Goal: Transaction & Acquisition: Purchase product/service

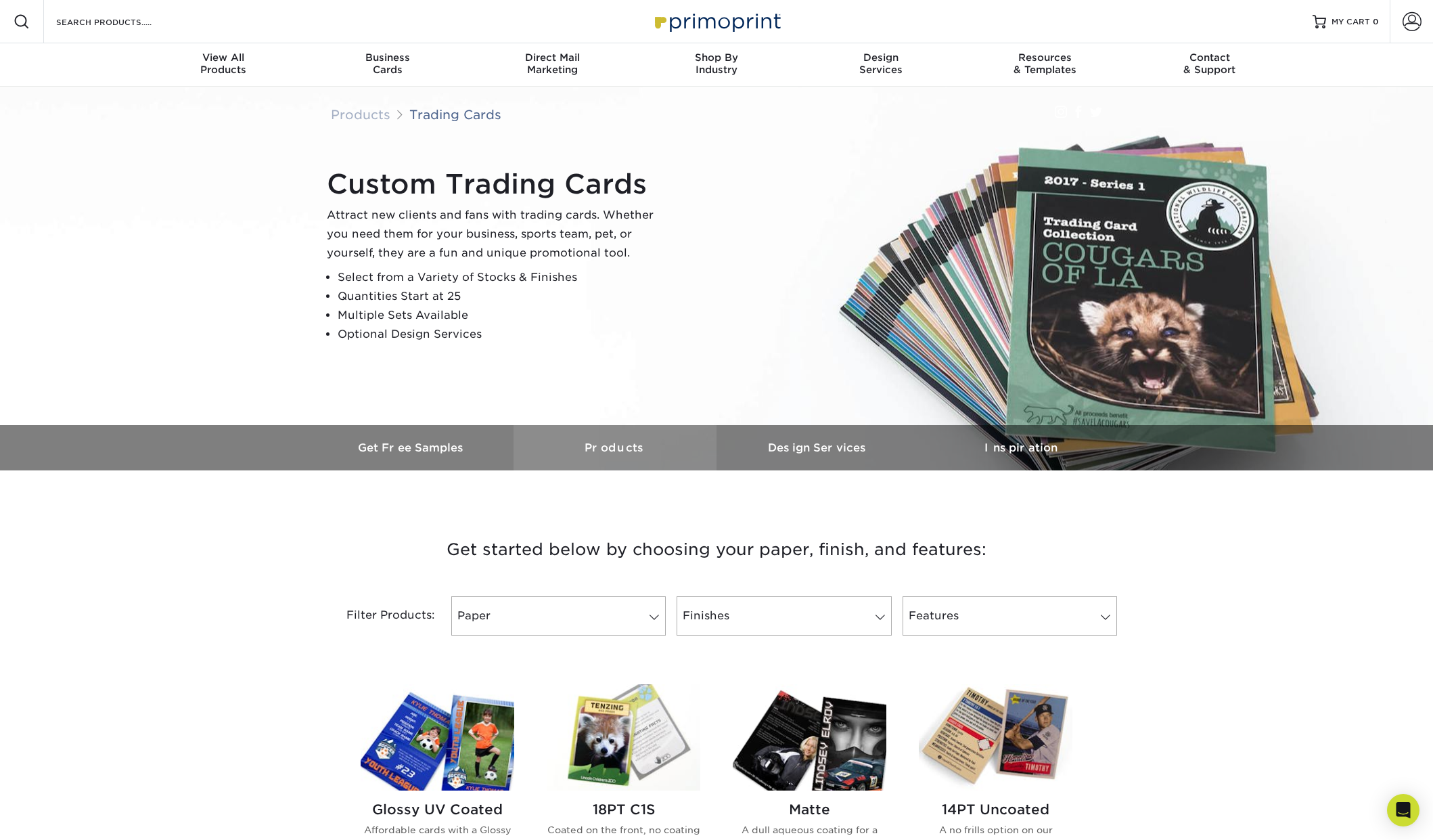
click at [629, 446] on h3 "Products" at bounding box center [615, 447] width 203 height 13
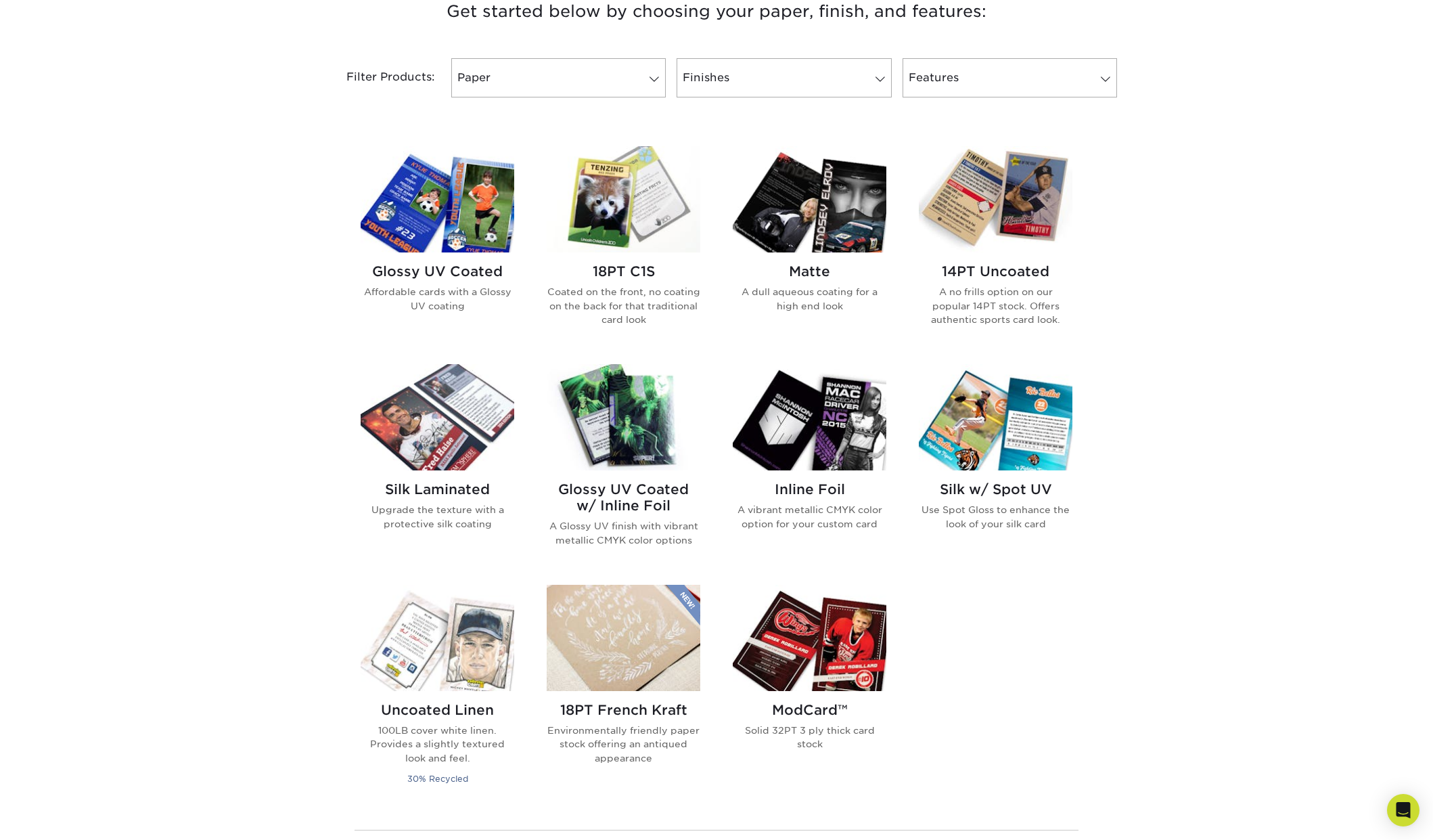
scroll to position [673, 0]
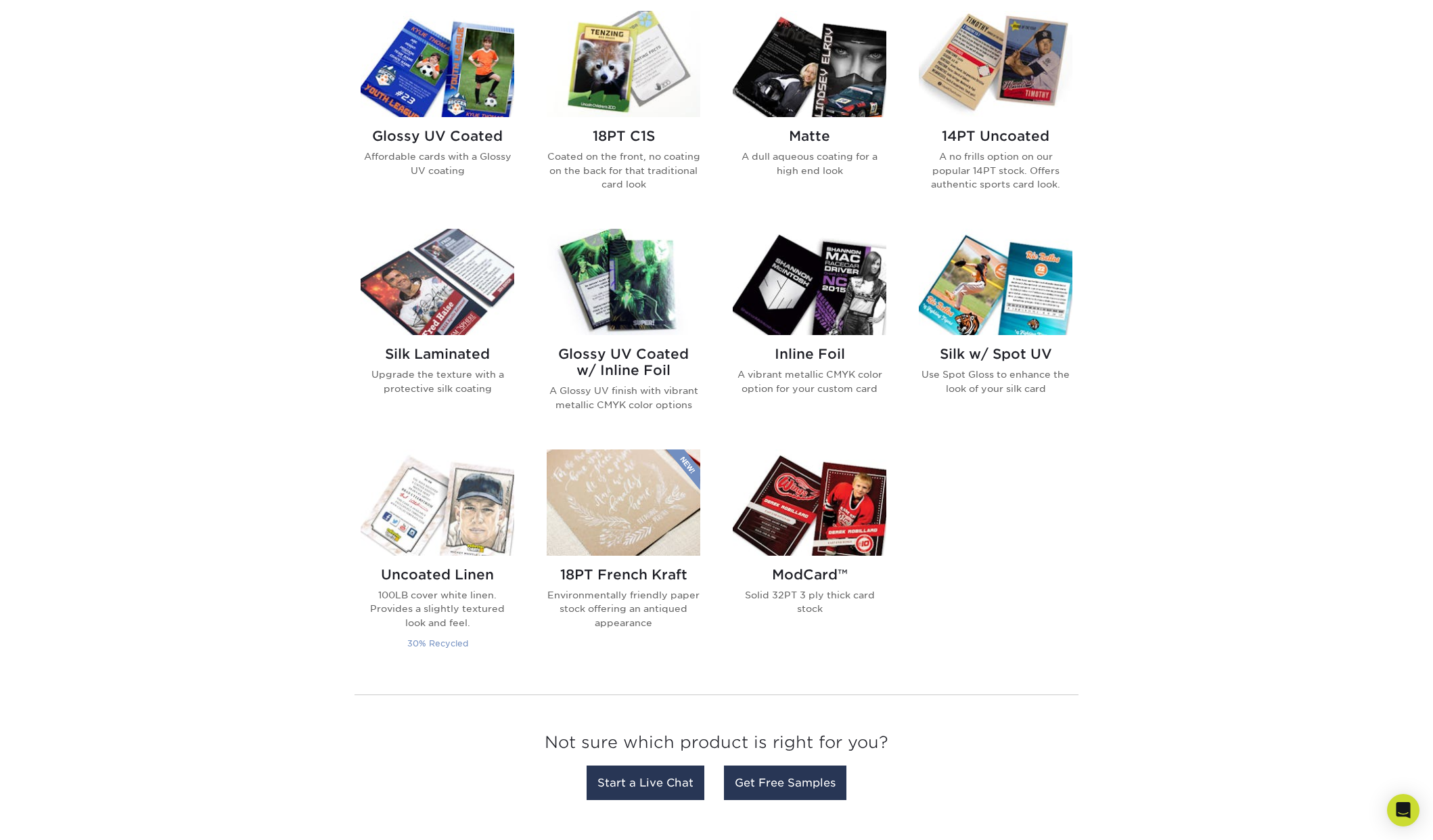
click at [446, 519] on img at bounding box center [437, 502] width 153 height 106
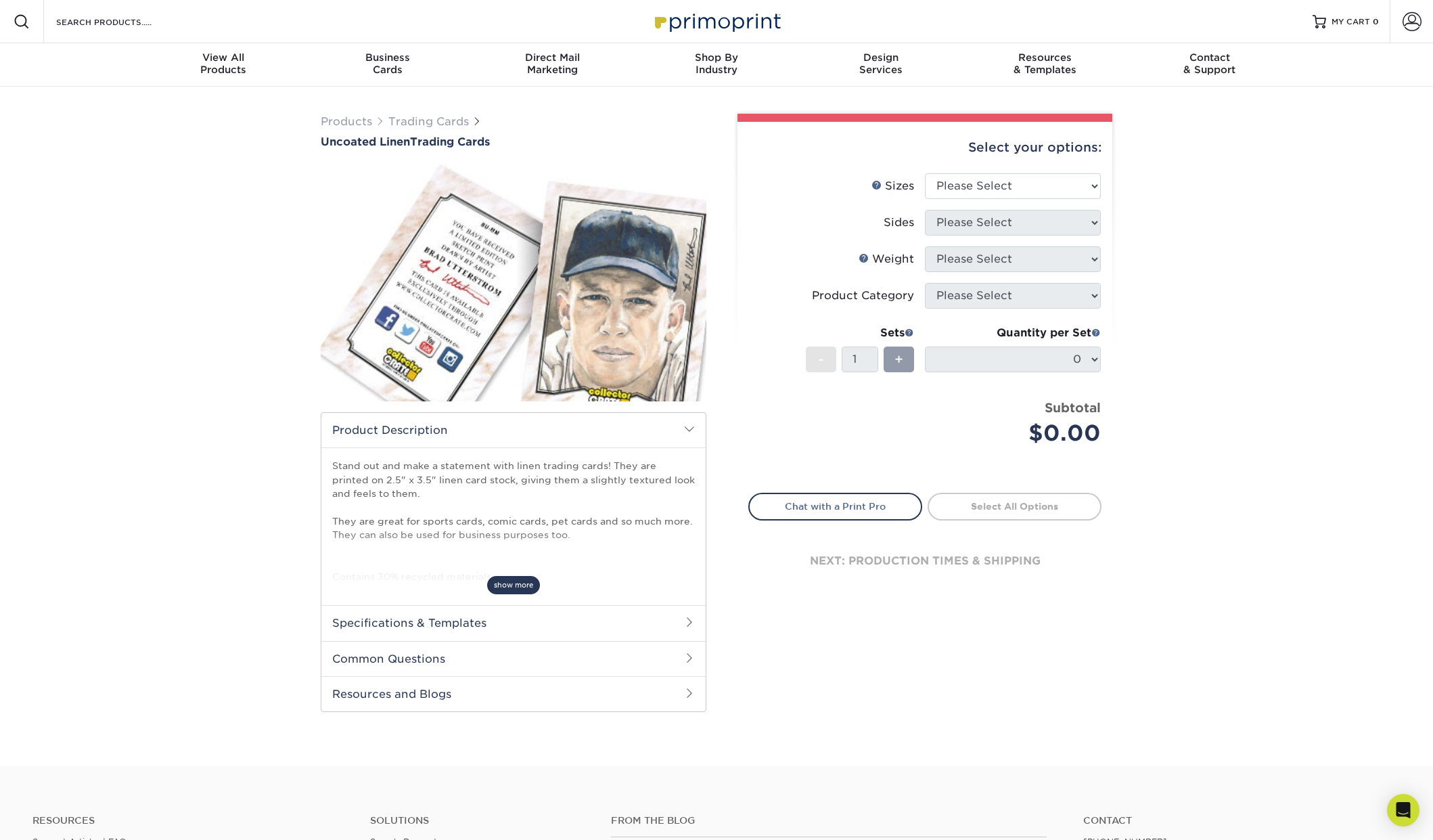
click at [504, 586] on span "show more" at bounding box center [513, 585] width 53 height 19
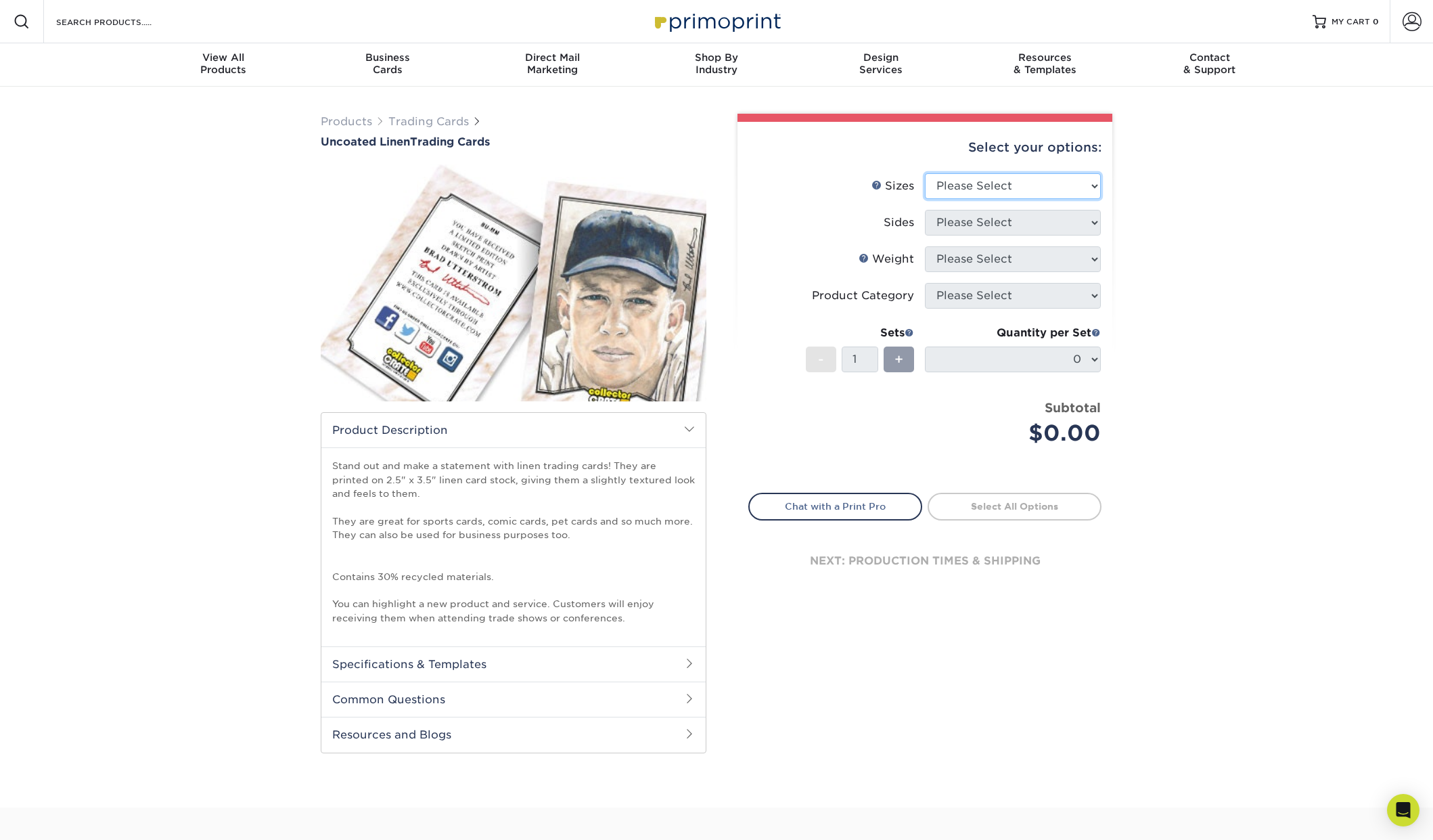
click at [1096, 185] on select "Please Select 2.5" x 3.5"" at bounding box center [1013, 186] width 176 height 26
select select "2.50x3.50"
click at [925, 173] on select "Please Select 2.5" x 3.5"" at bounding box center [1013, 186] width 176 height 26
click at [998, 228] on select "Please Select Print Both Sides Print Front Only" at bounding box center [1013, 222] width 176 height 26
select select "13abbda7-1d64-4f25-8bb2-c179b224825d"
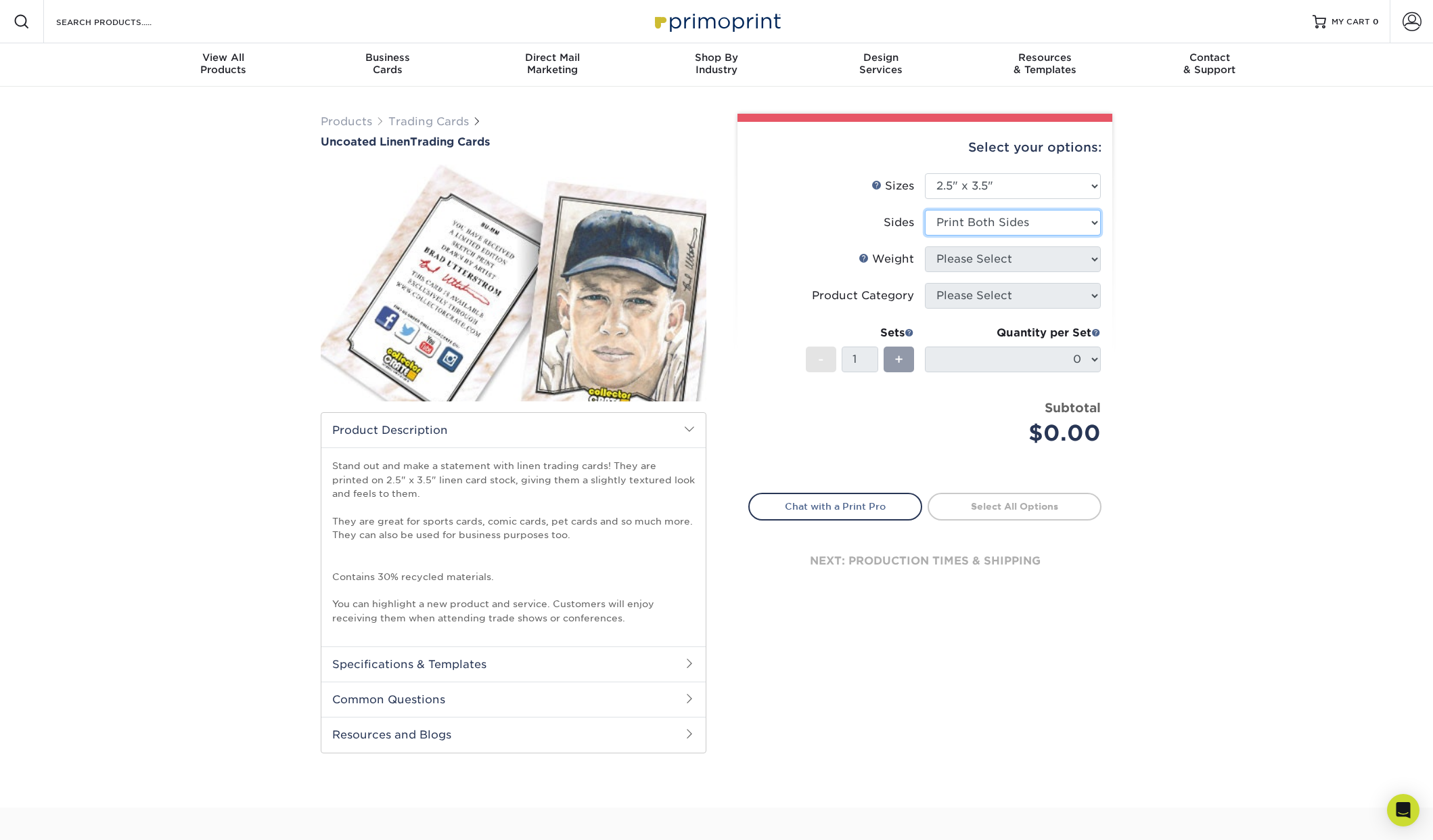
click at [925, 210] on select "Please Select Print Both Sides Print Front Only" at bounding box center [1013, 222] width 176 height 26
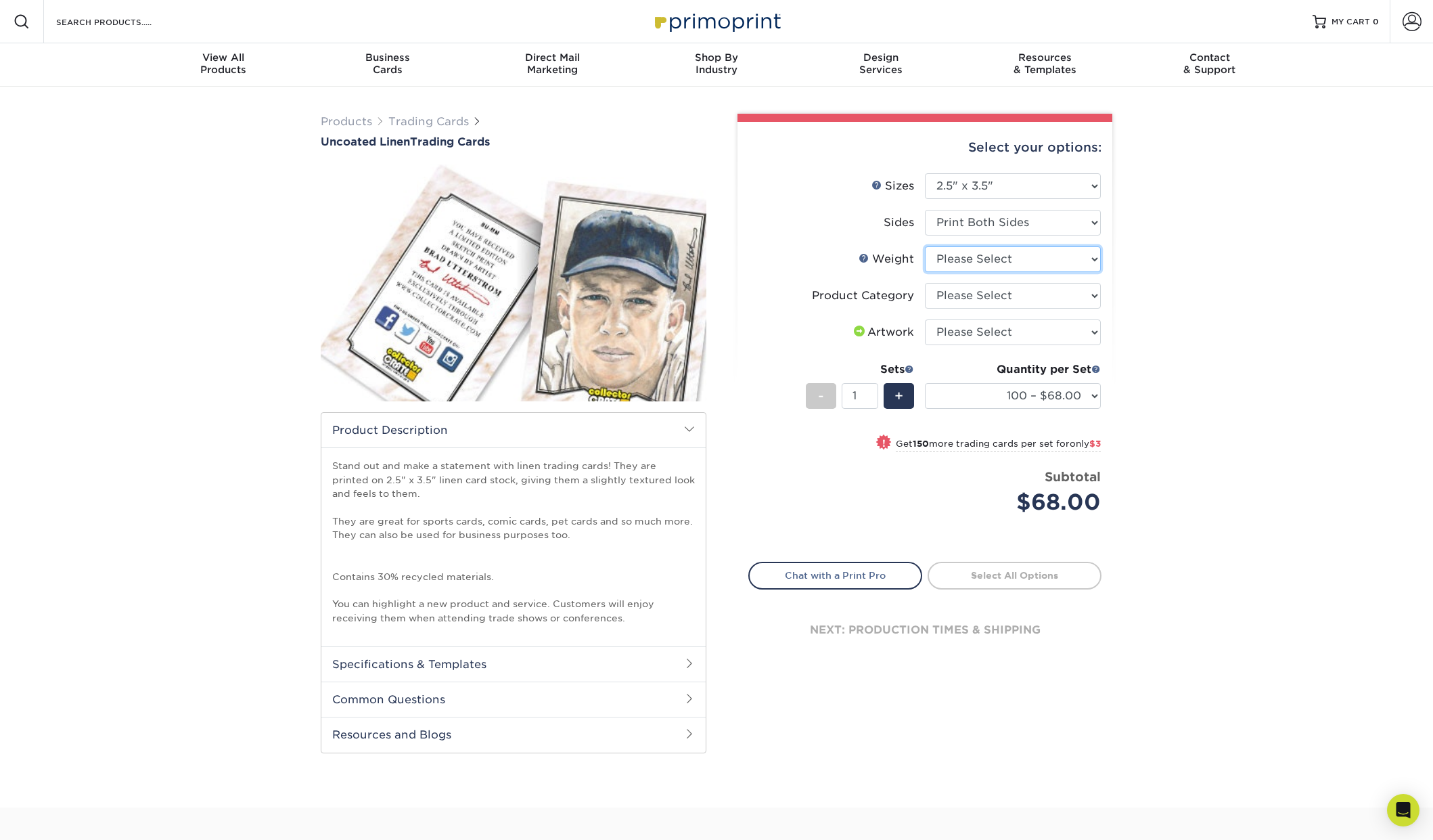
click at [1090, 258] on select "Please Select 100LB" at bounding box center [1013, 259] width 176 height 26
select select "100LB"
click at [925, 246] on select "Please Select 100LB" at bounding box center [1013, 259] width 176 height 26
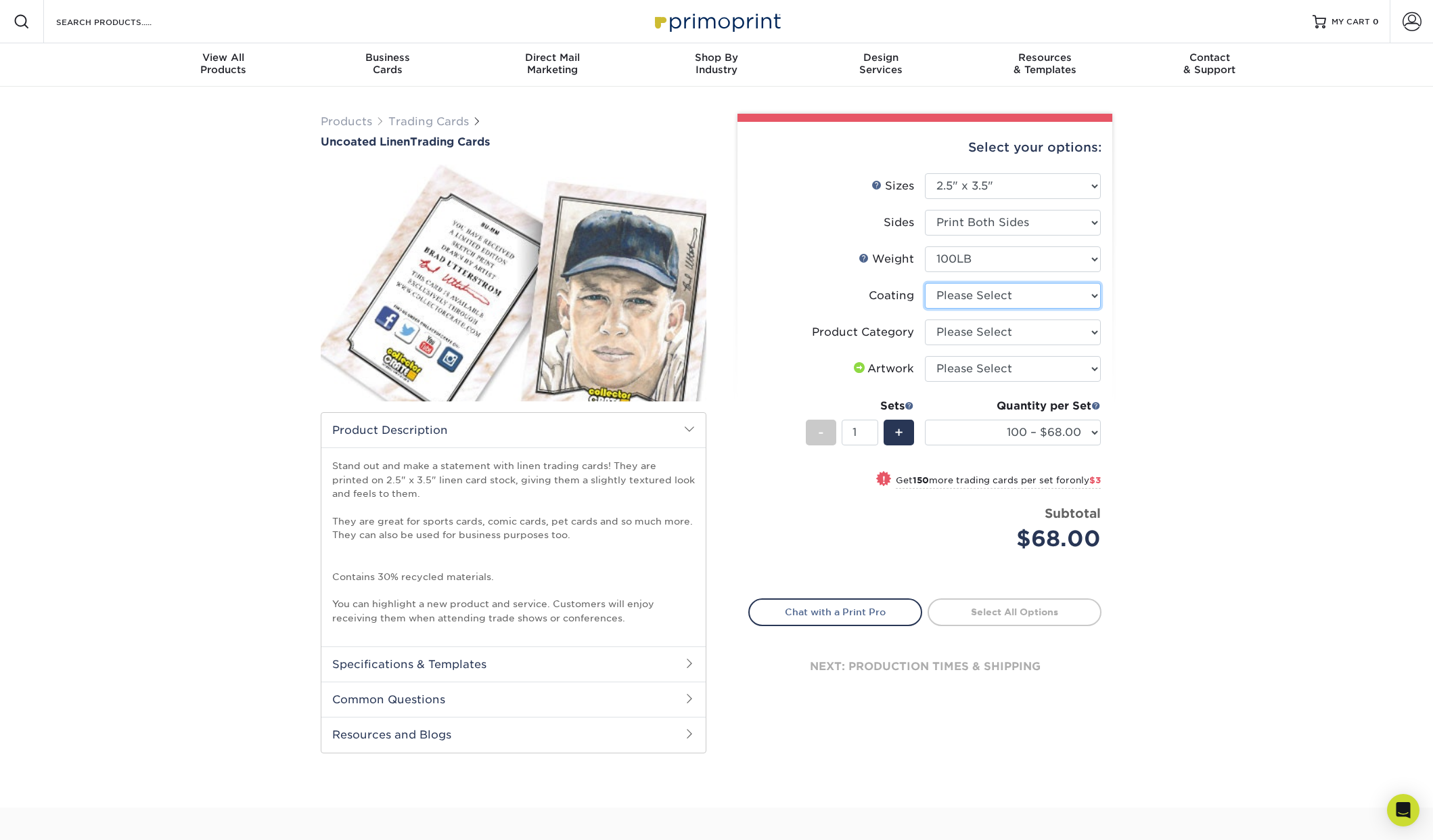
click at [1094, 297] on select at bounding box center [1013, 296] width 176 height 26
select select "3e7618de-abca-4bda-9f97-8b9129e913d8"
click at [925, 283] on select at bounding box center [1013, 296] width 176 height 26
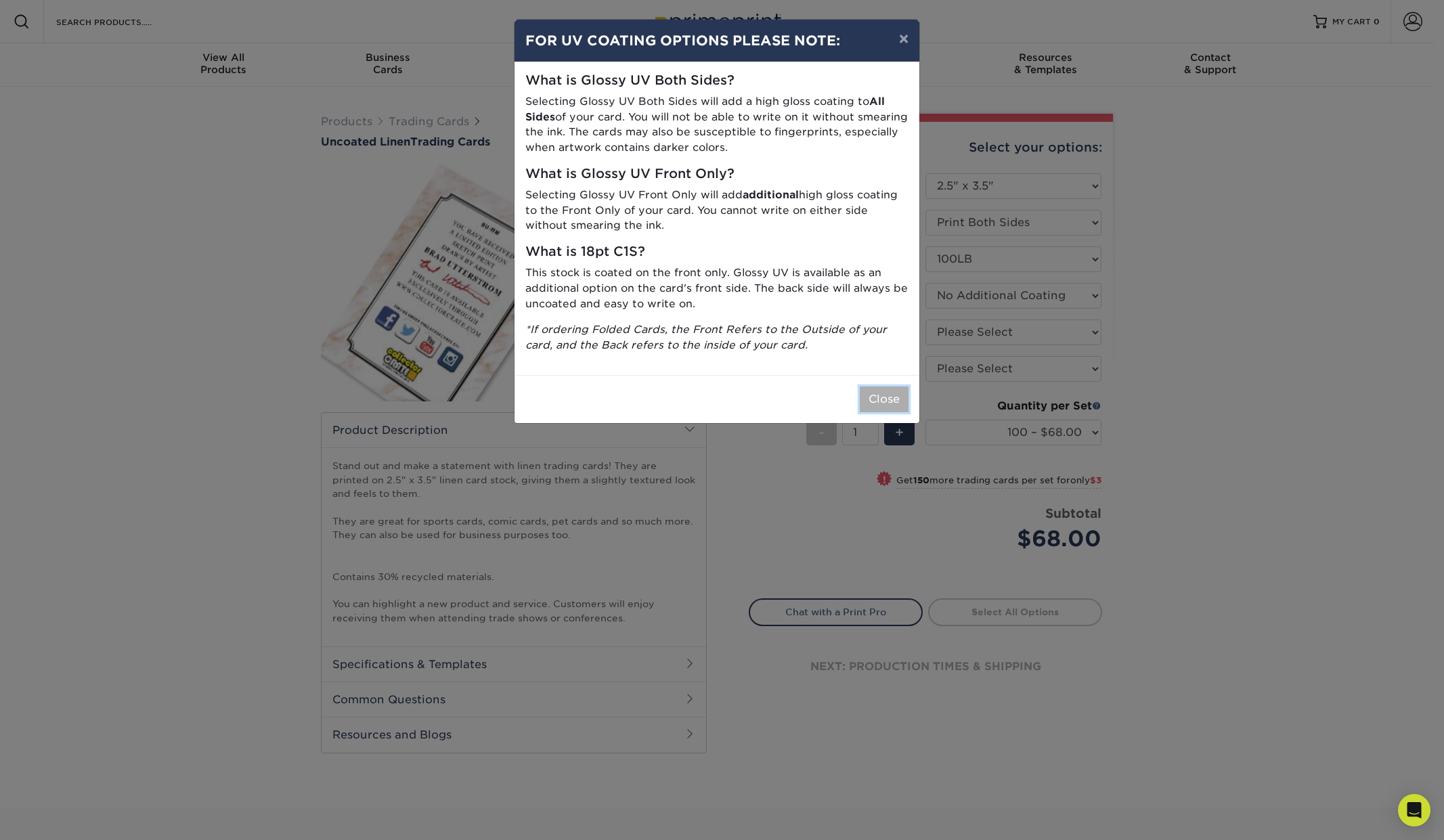
click at [889, 400] on button "Close" at bounding box center [884, 399] width 49 height 26
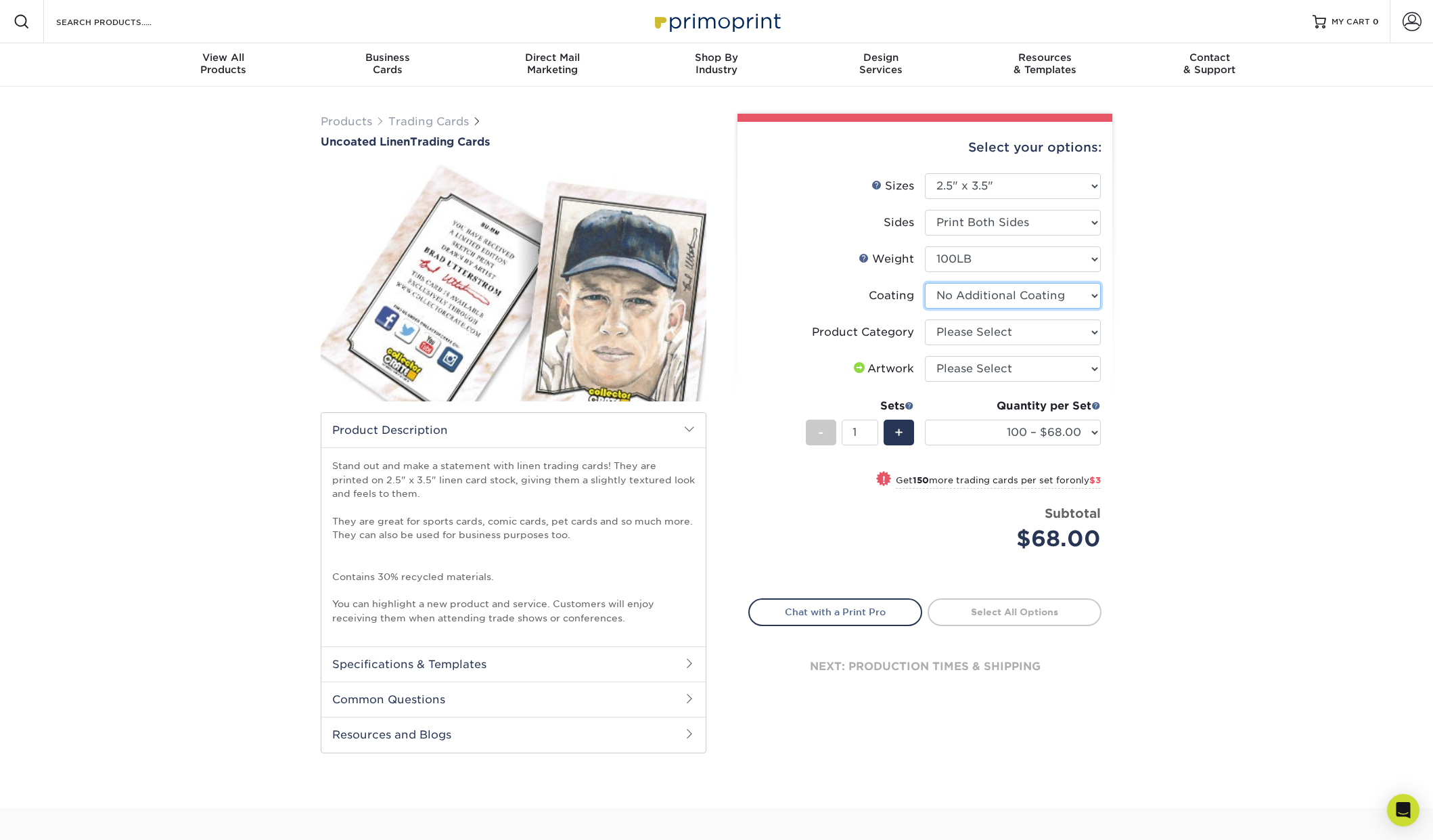
click at [1093, 292] on select at bounding box center [1013, 296] width 176 height 26
click at [1089, 335] on select "Please Select Trading Cards" at bounding box center [1013, 332] width 176 height 26
select select "c2f9bce9-36c2-409d-b101-c29d9d031e18"
click at [925, 320] on select "Please Select Trading Cards" at bounding box center [1013, 332] width 176 height 26
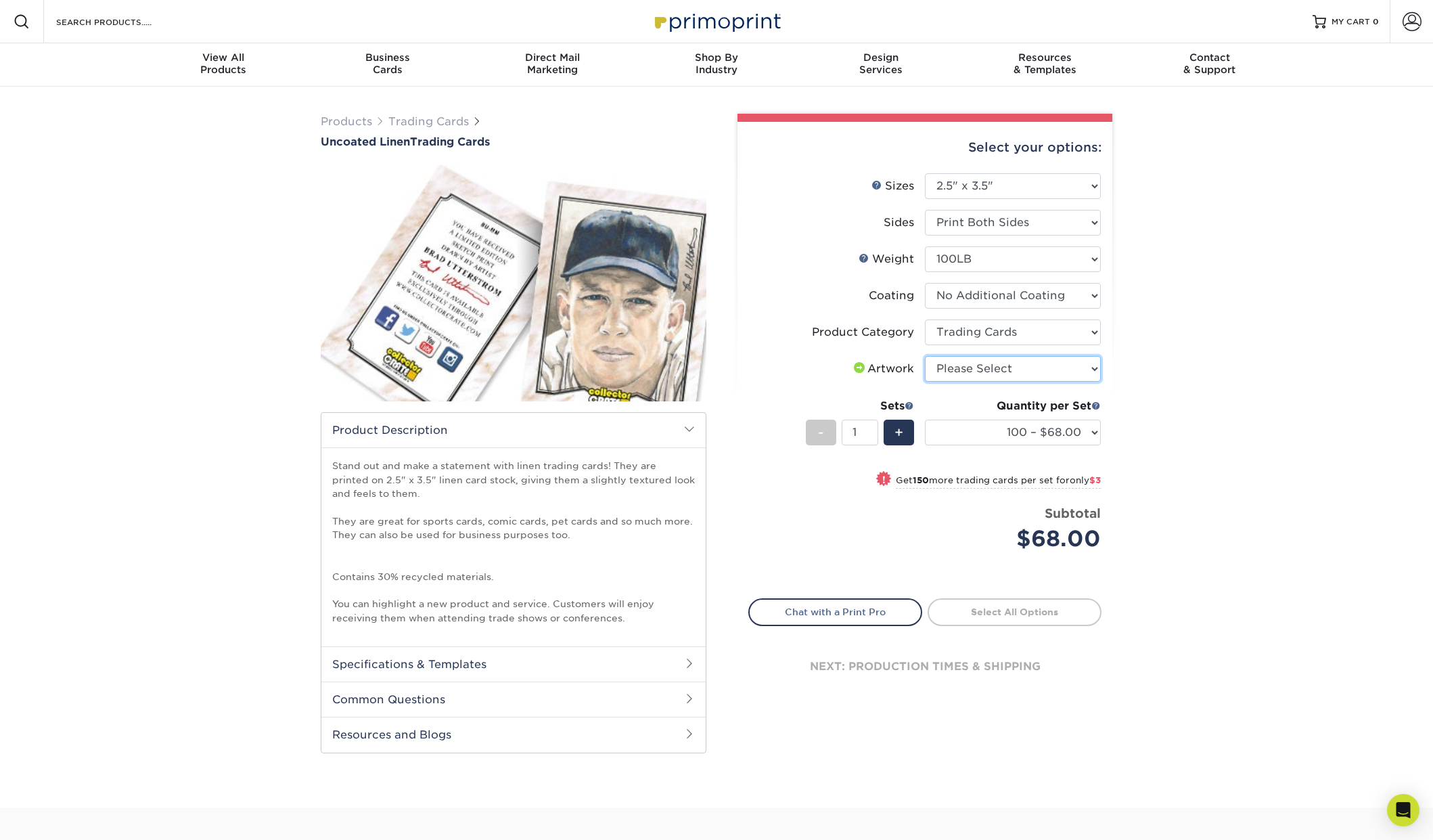
click at [1019, 377] on select "Please Select I will upload files I need a design - $100" at bounding box center [1013, 368] width 176 height 26
click at [1165, 376] on div "Products Trading Cards Uncoated Linen Trading Cards show more Templates" at bounding box center [716, 447] width 1433 height 721
